Goal: Task Accomplishment & Management: Use online tool/utility

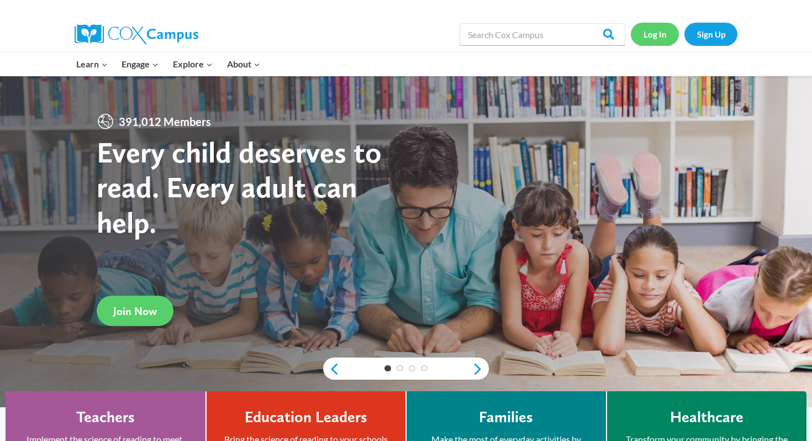
click at [645, 35] on link "Log In" at bounding box center [655, 34] width 48 height 23
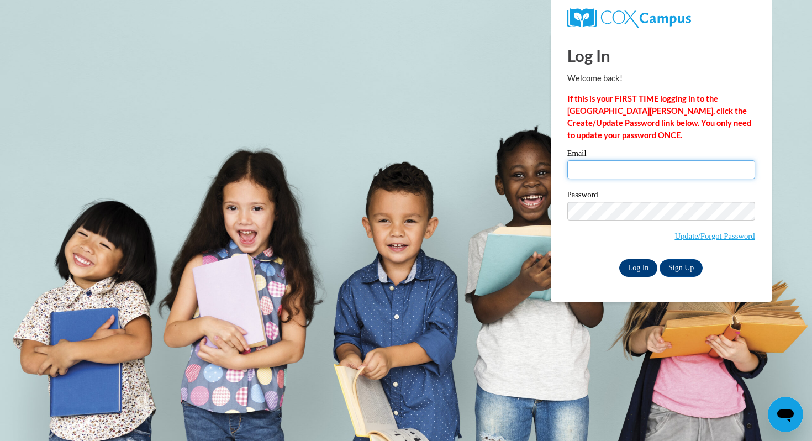
type input "cjohnson@mtsd.k12.wi.us"
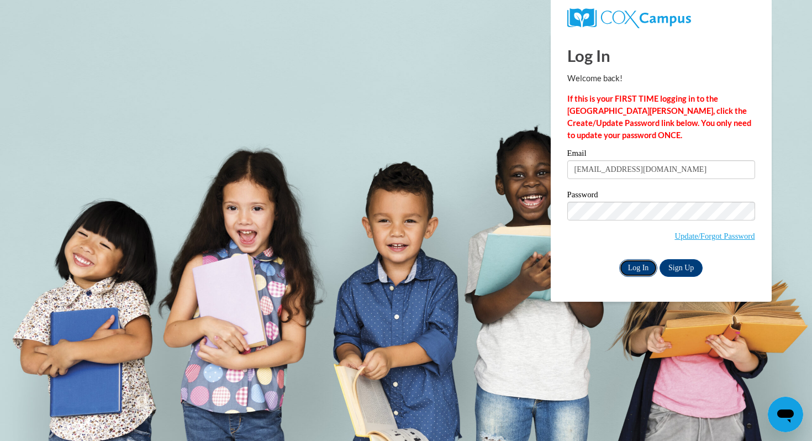
click at [633, 262] on input "Log In" at bounding box center [638, 268] width 39 height 18
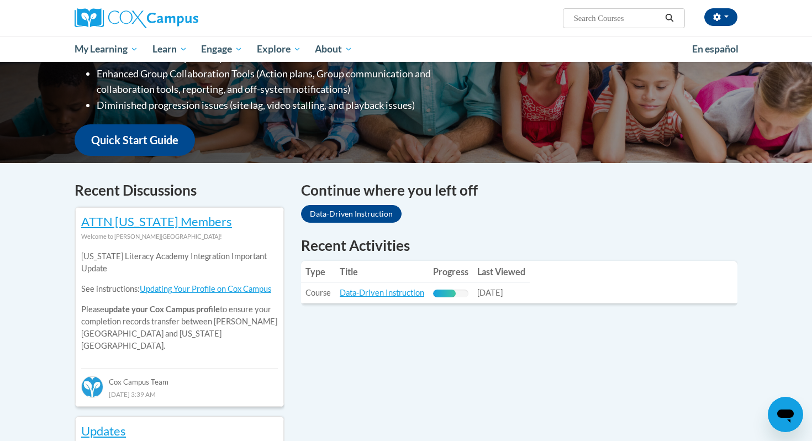
scroll to position [249, 0]
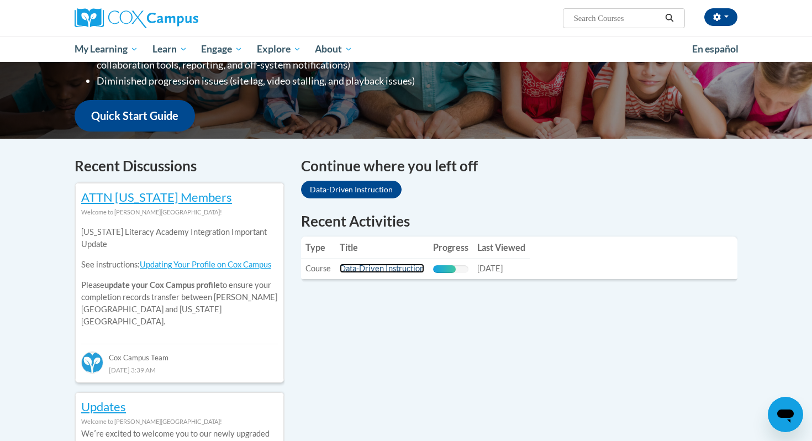
click at [392, 269] on link "Data-Driven Instruction" at bounding box center [382, 267] width 84 height 9
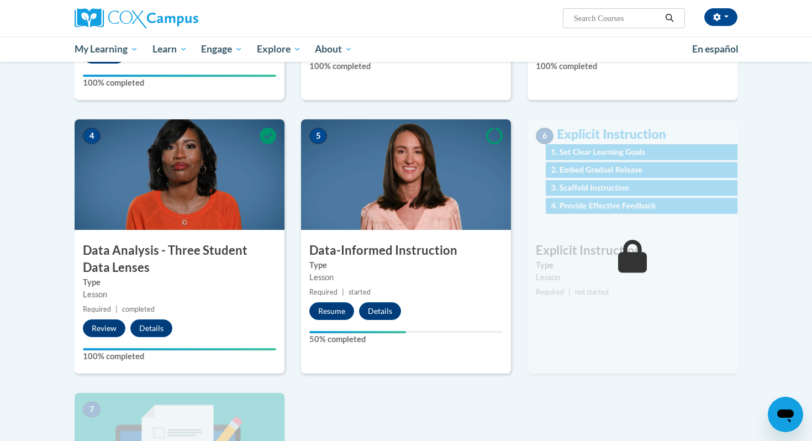
scroll to position [458, 0]
click at [321, 314] on button "Resume" at bounding box center [331, 312] width 45 height 18
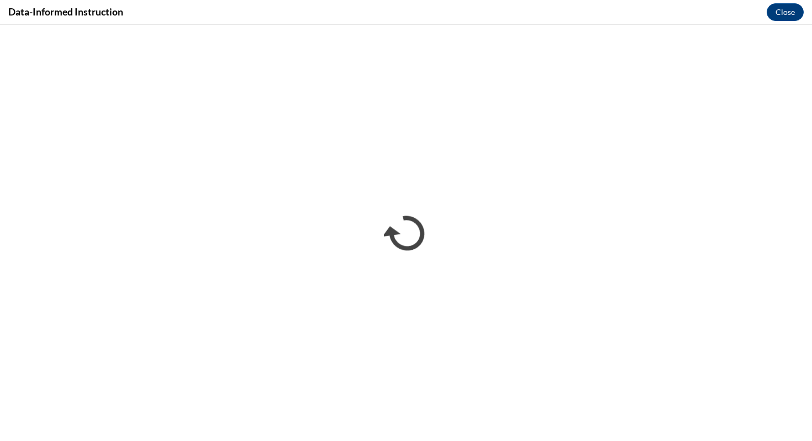
scroll to position [0, 0]
